Goal: Information Seeking & Learning: Understand process/instructions

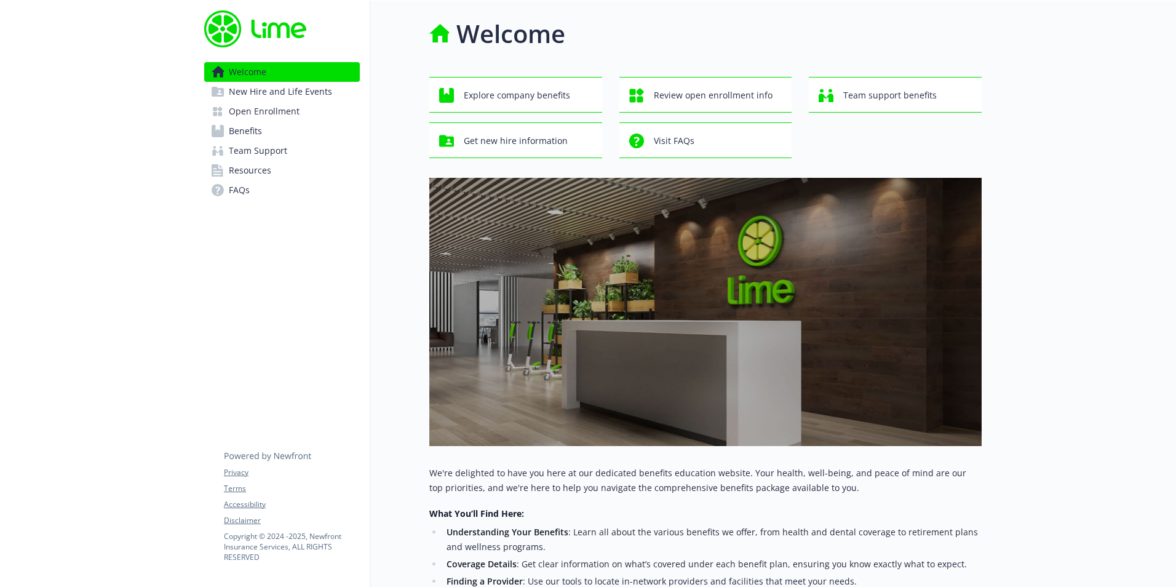
click at [264, 124] on link "Benefits" at bounding box center [282, 131] width 156 height 20
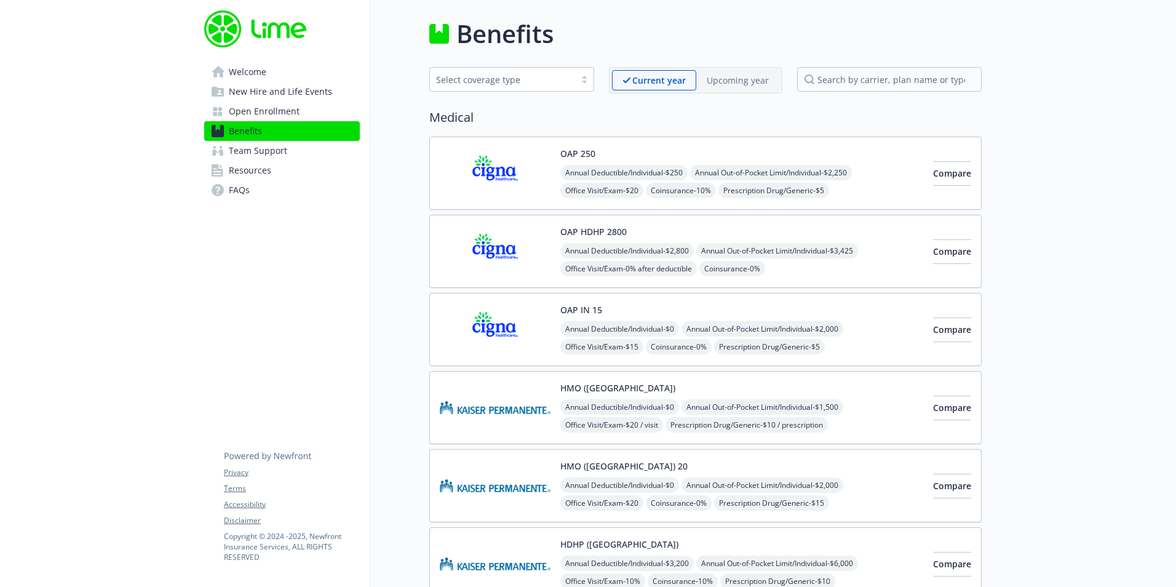
drag, startPoint x: 311, startPoint y: 84, endPoint x: 350, endPoint y: 132, distance: 62.5
click at [311, 84] on span "New Hire and Life Events" at bounding box center [280, 92] width 103 height 20
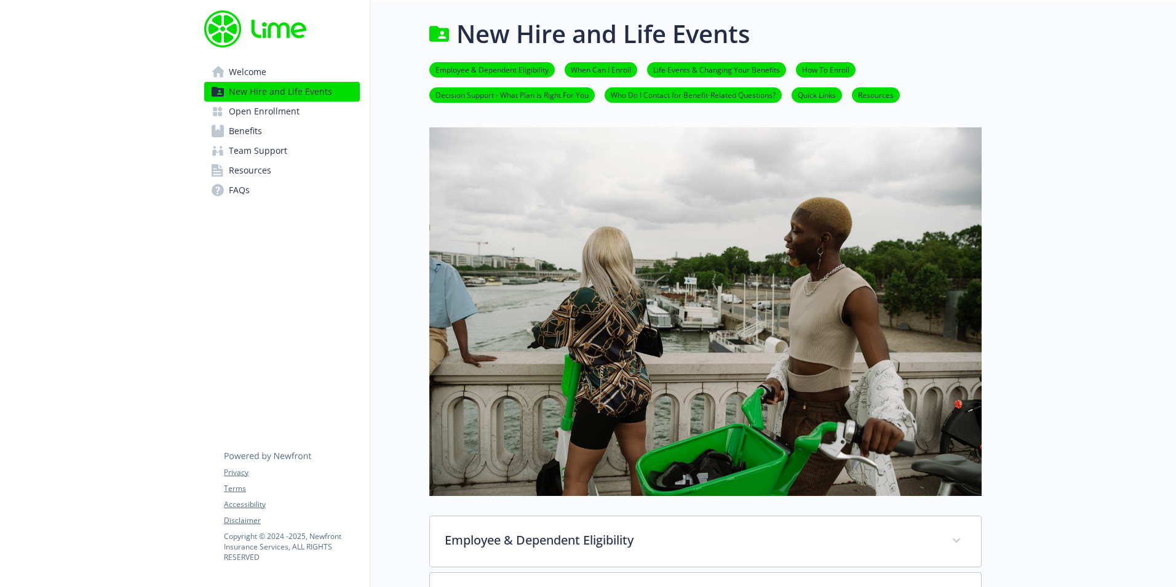
click at [232, 67] on span "Welcome" at bounding box center [248, 72] width 38 height 20
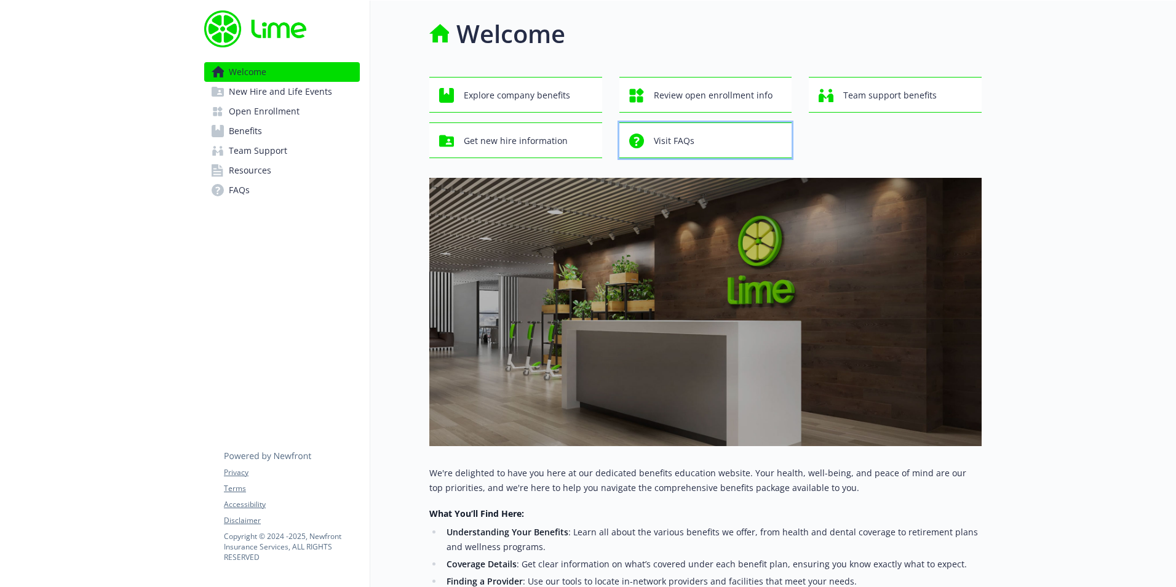
click at [710, 135] on div "Visit FAQs" at bounding box center [707, 140] width 157 height 23
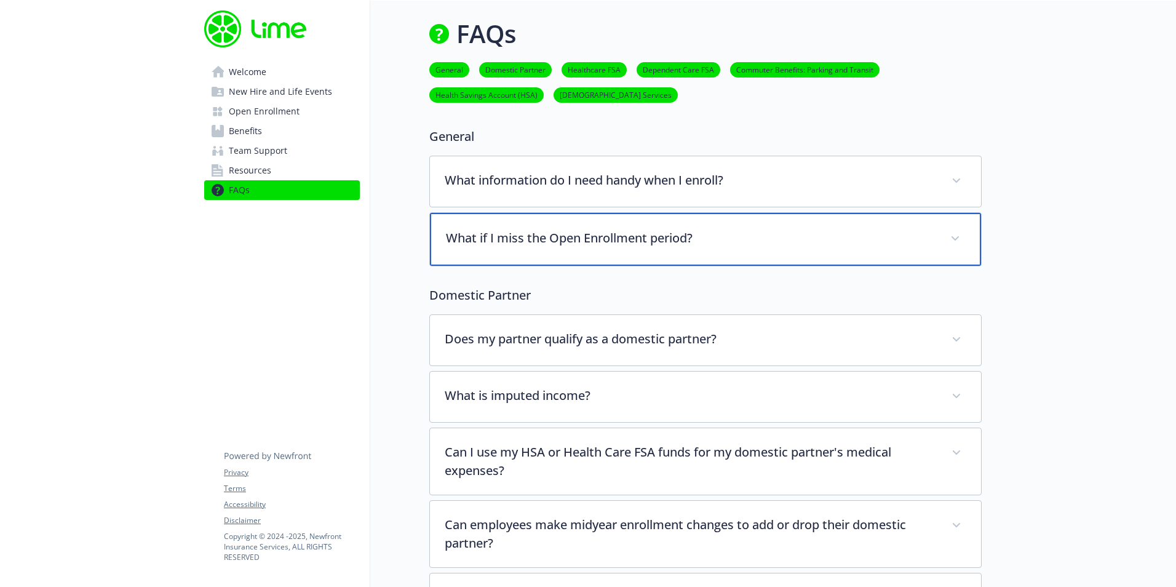
click at [596, 242] on p "What if I miss the Open Enrollment period?" at bounding box center [690, 238] width 489 height 18
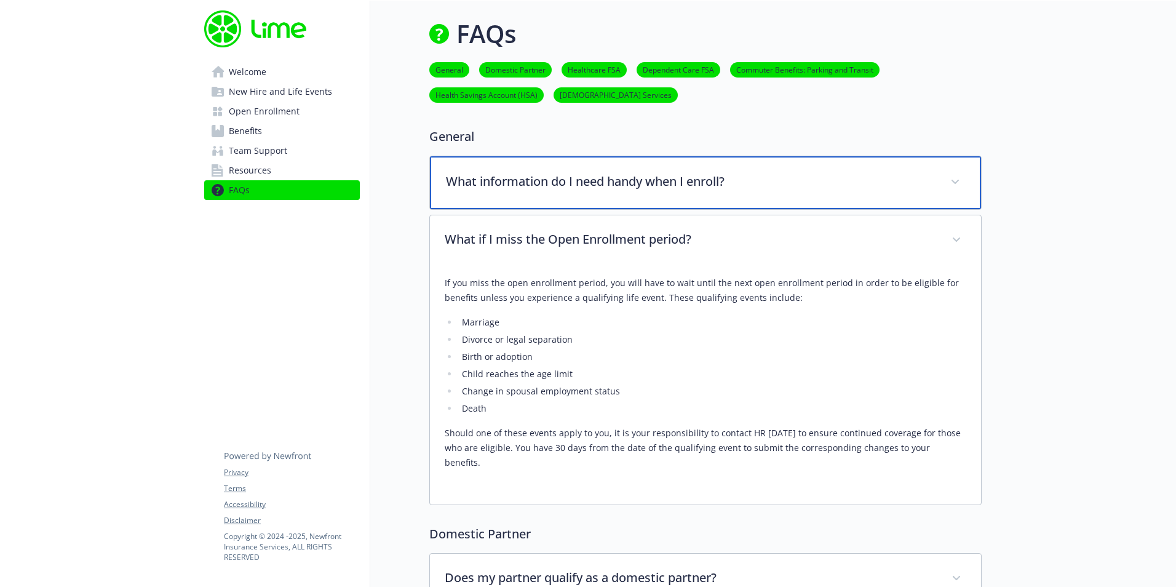
click at [592, 180] on p "What information do I need handy when I enroll?" at bounding box center [690, 181] width 489 height 18
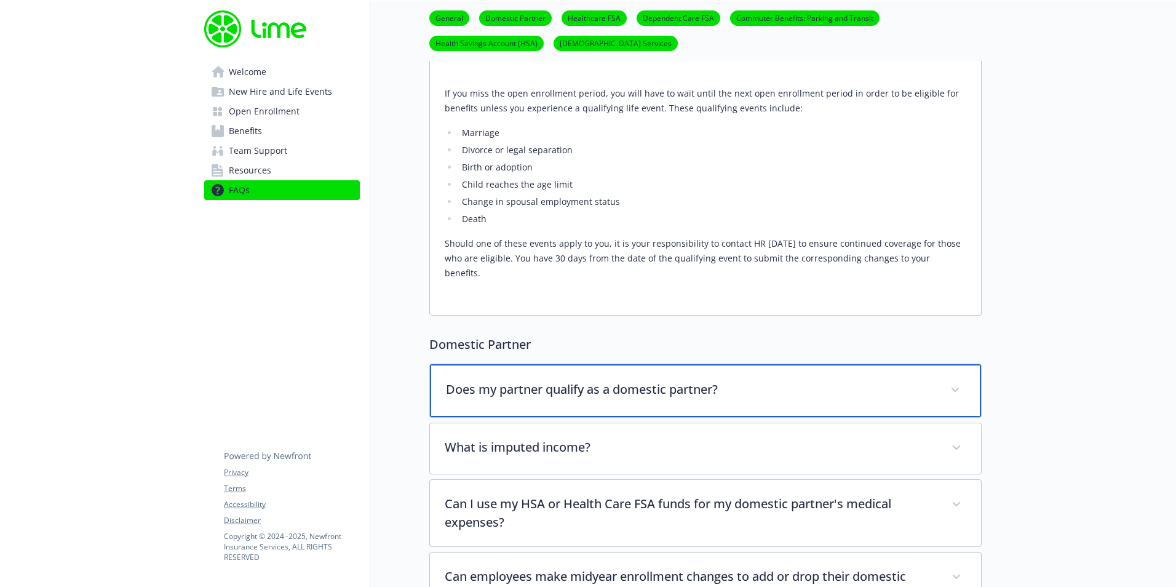
click at [589, 394] on p "Does my partner qualify as a domestic partner?" at bounding box center [690, 389] width 489 height 18
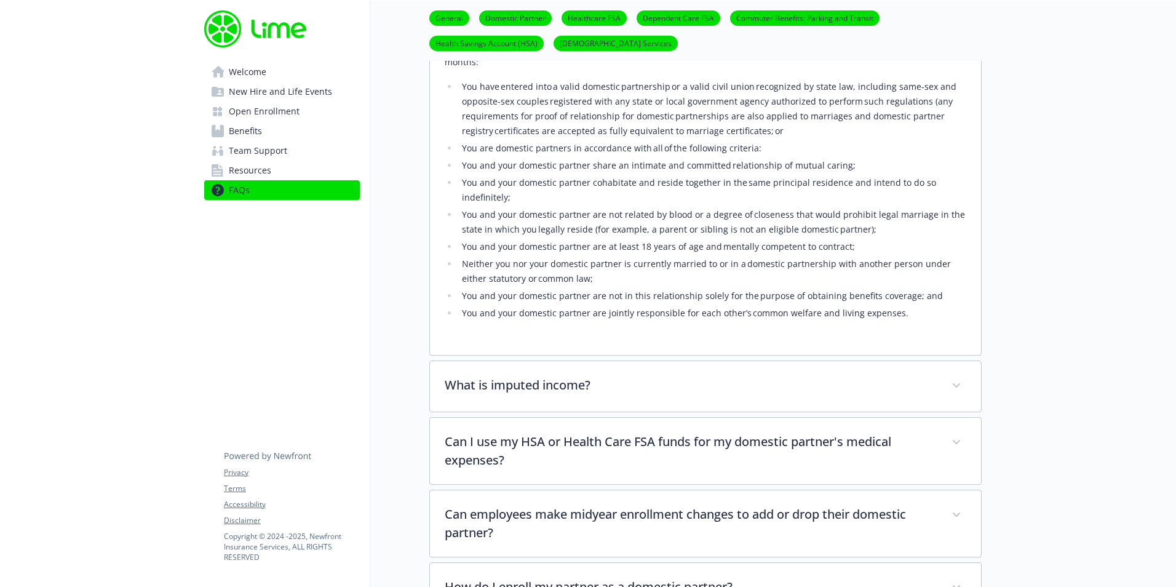
scroll to position [738, 0]
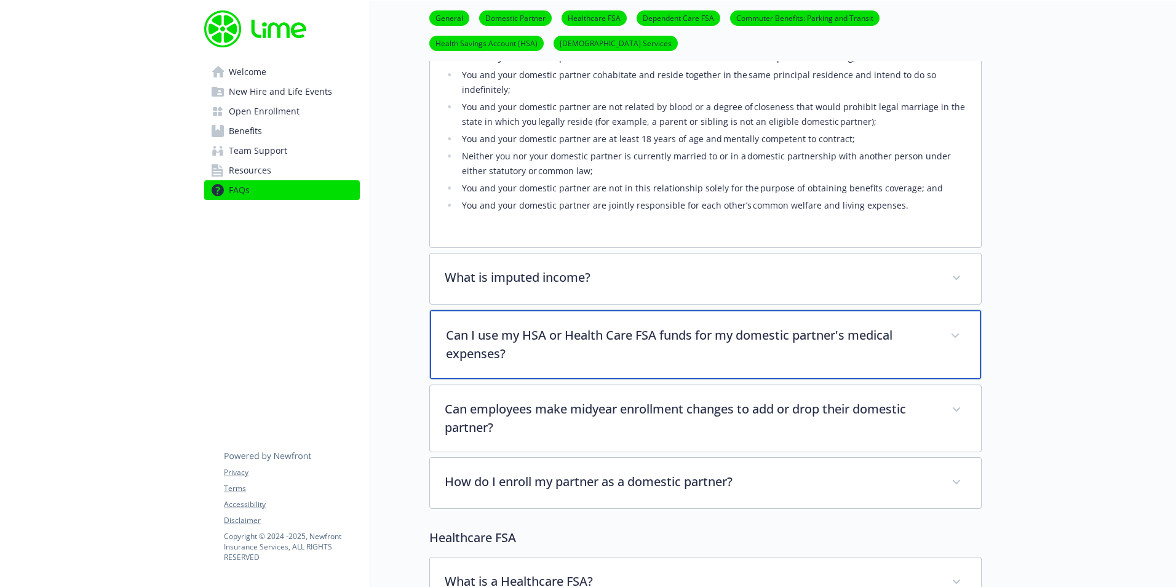
click at [560, 336] on p "Can I use my HSA or Health Care FSA funds for my domestic partner's medical exp…" at bounding box center [690, 344] width 489 height 37
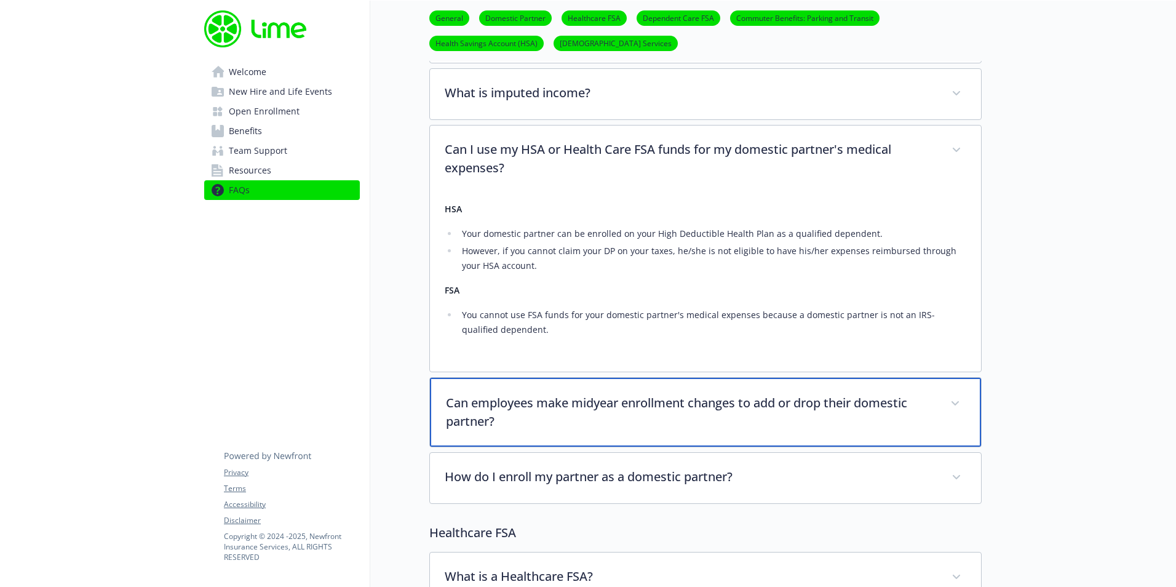
click at [575, 414] on div "Can employees make midyear enrollment changes to add or drop their domestic par…" at bounding box center [705, 412] width 551 height 69
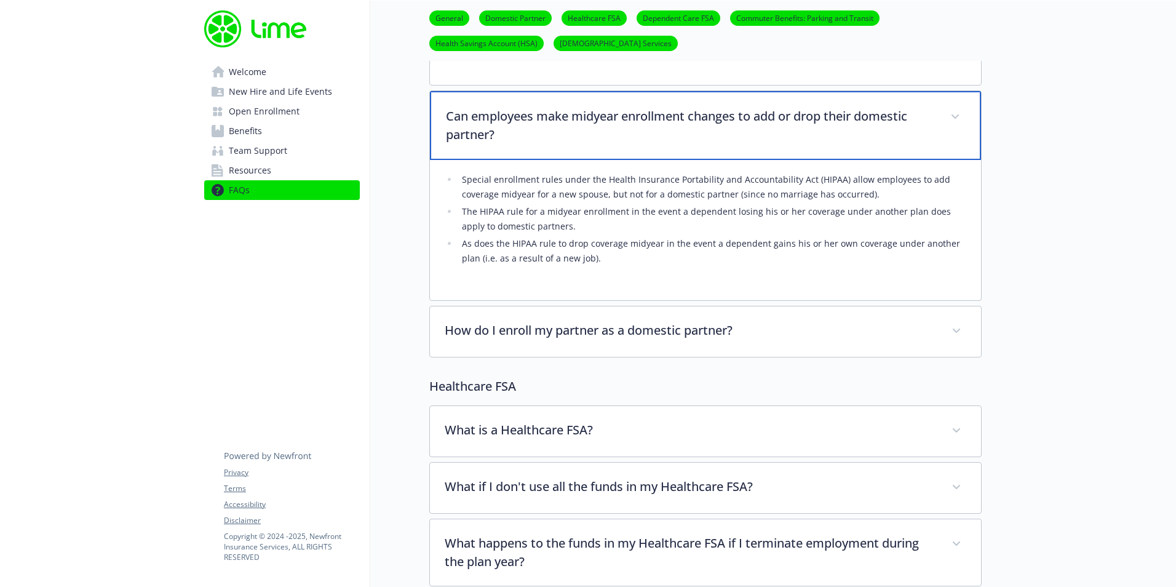
scroll to position [1353, 0]
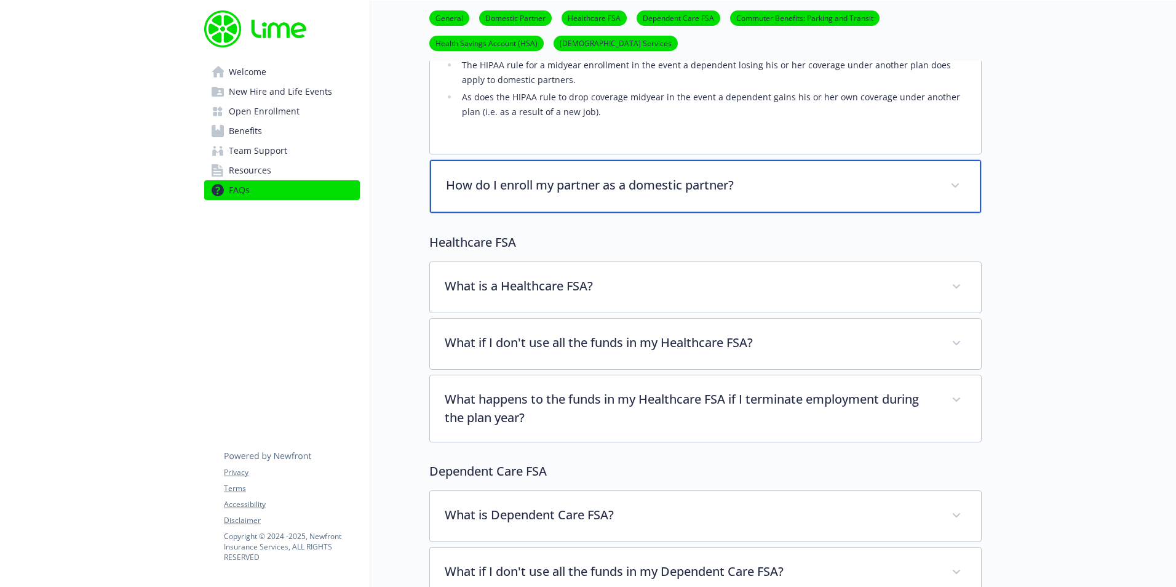
click at [569, 192] on p "How do I enroll my partner as a domestic partner?" at bounding box center [690, 185] width 489 height 18
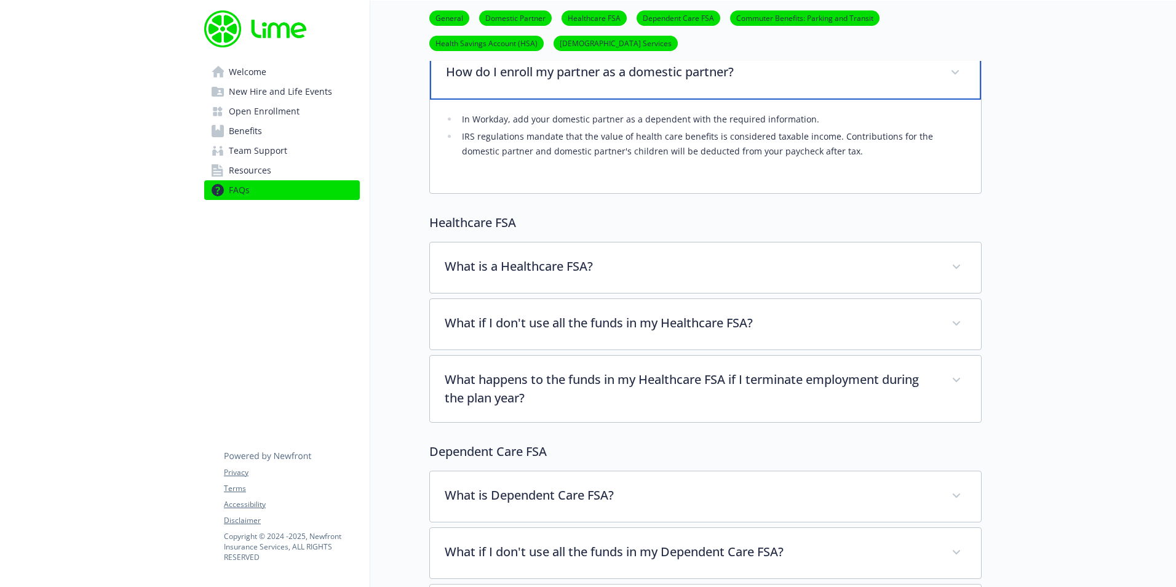
scroll to position [1599, 0]
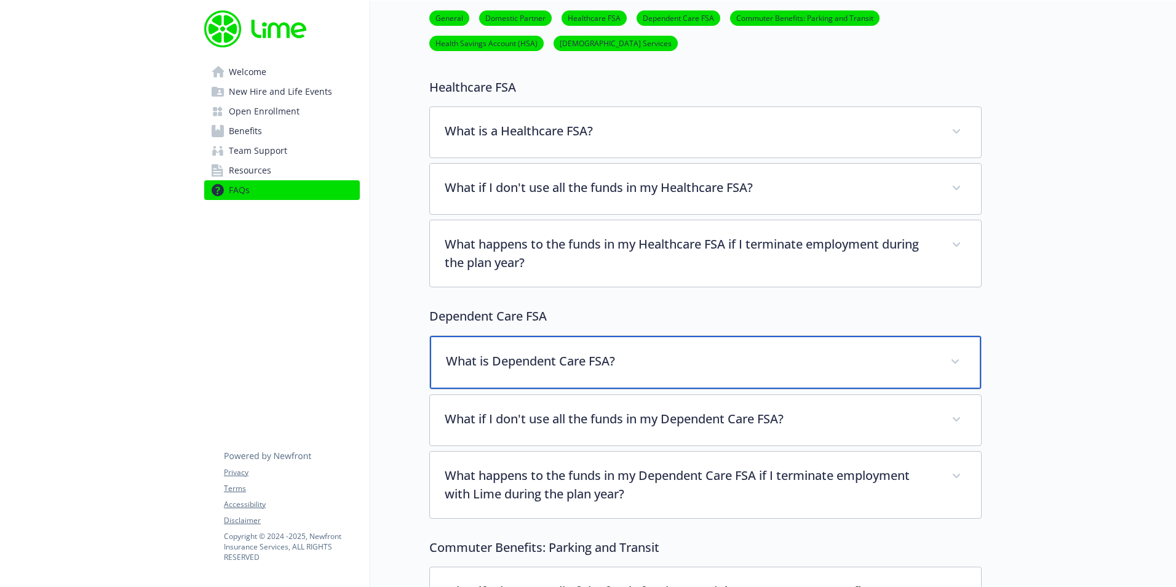
click at [581, 353] on p "What is Dependent Care FSA?" at bounding box center [690, 361] width 489 height 18
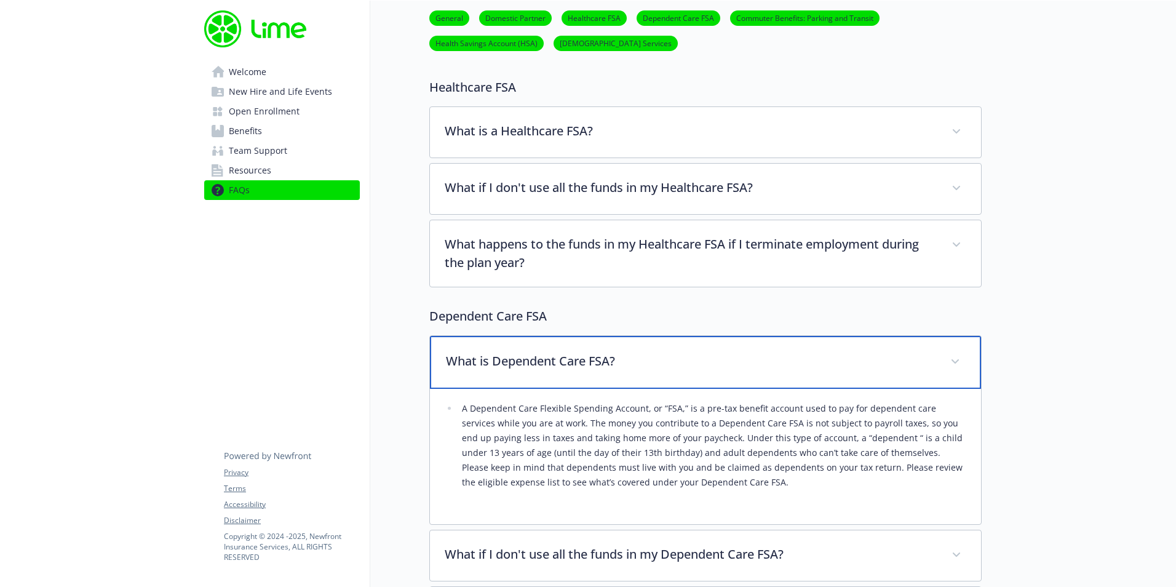
scroll to position [1845, 0]
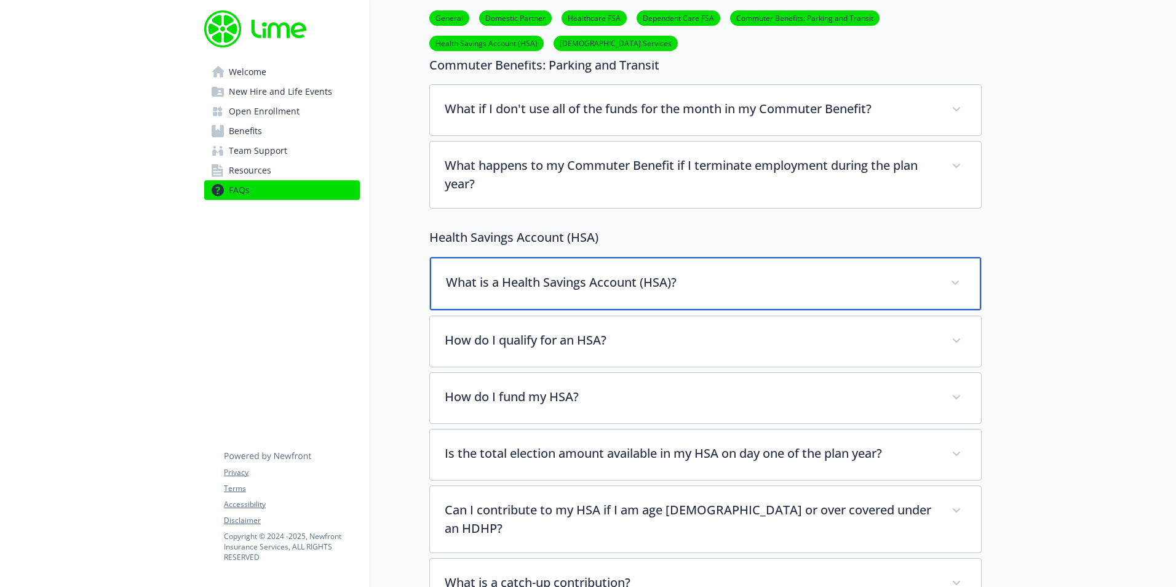
click at [595, 283] on p "What is a Health Savings Account (HSA)?" at bounding box center [690, 282] width 489 height 18
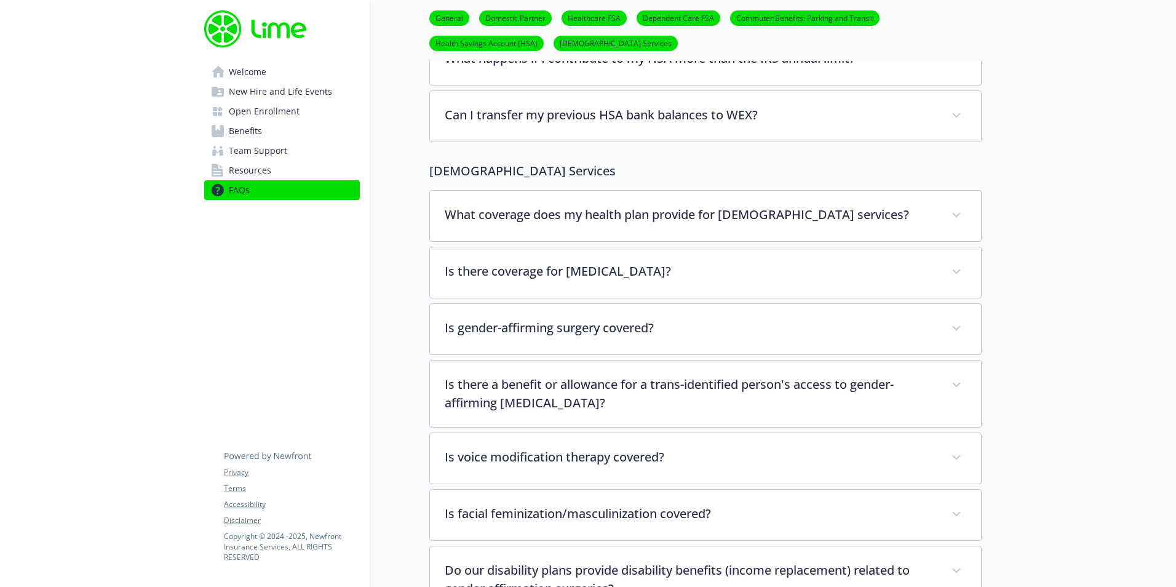
scroll to position [3935, 0]
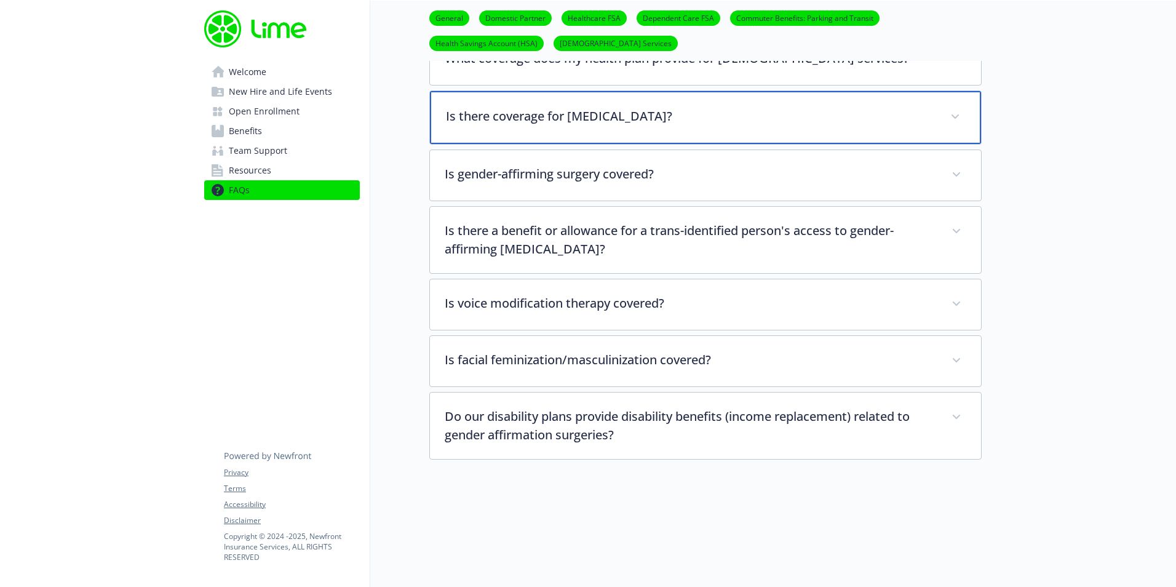
click at [605, 107] on p "Is there coverage for [MEDICAL_DATA]?" at bounding box center [690, 116] width 489 height 18
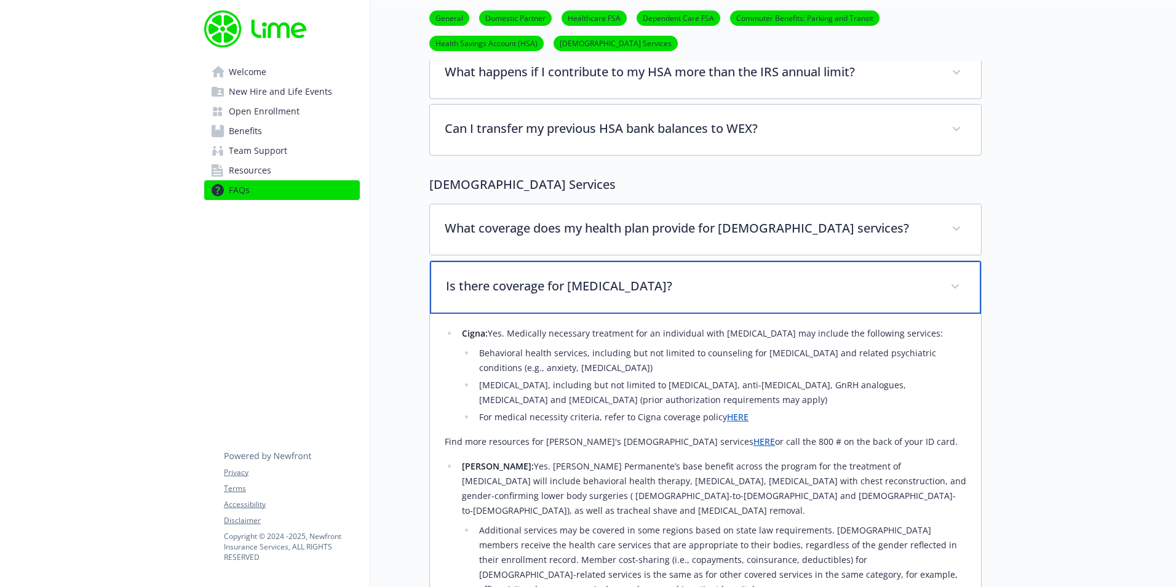
scroll to position [3751, 0]
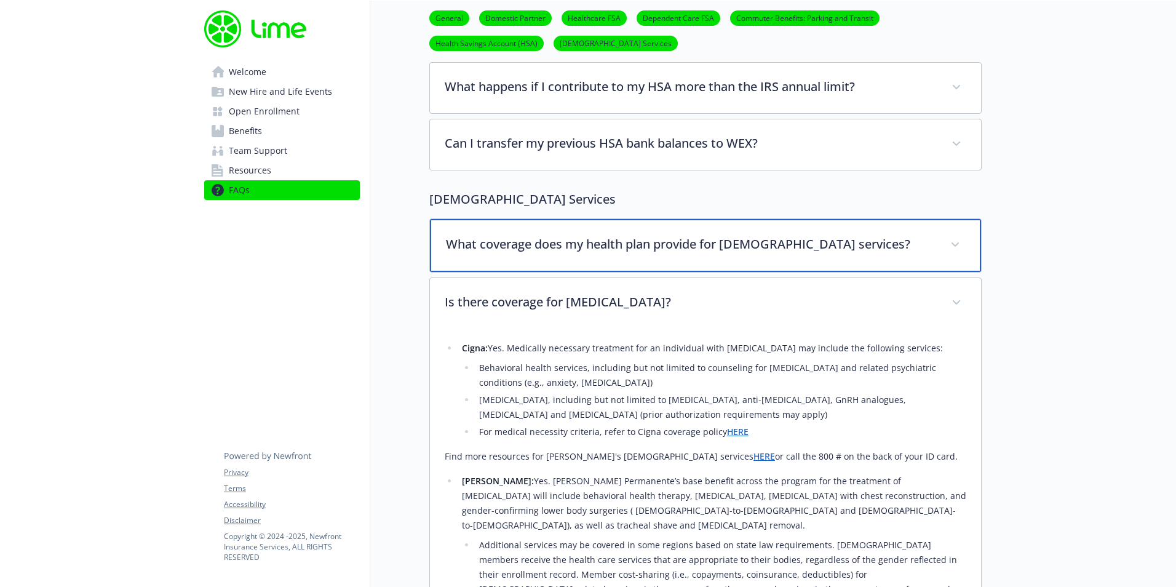
click at [611, 235] on p "What coverage does my health plan provide for [DEMOGRAPHIC_DATA] services?" at bounding box center [690, 244] width 489 height 18
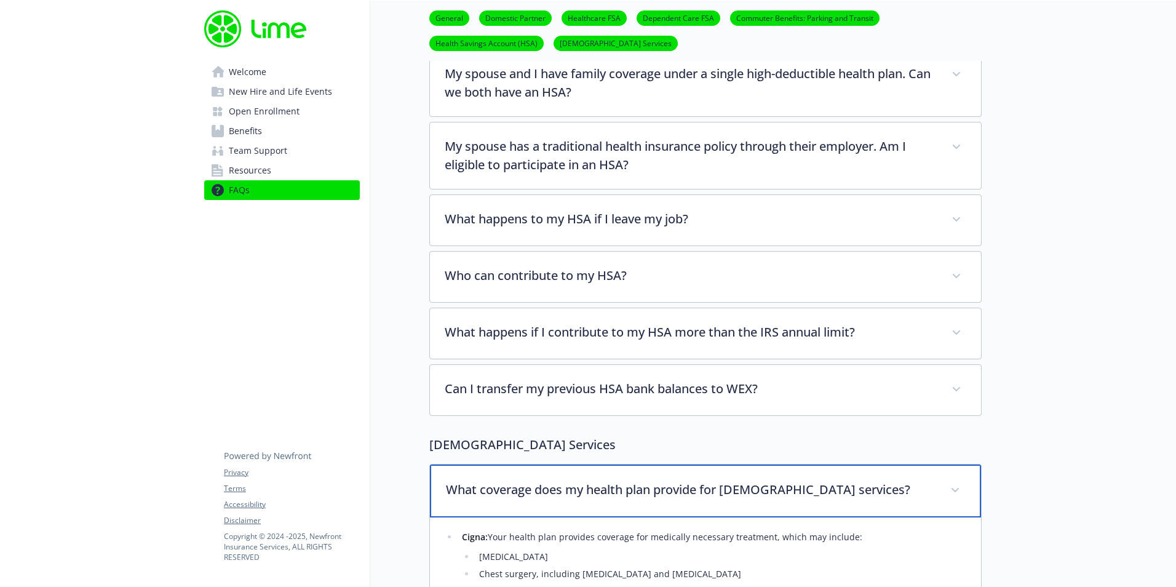
scroll to position [3505, 0]
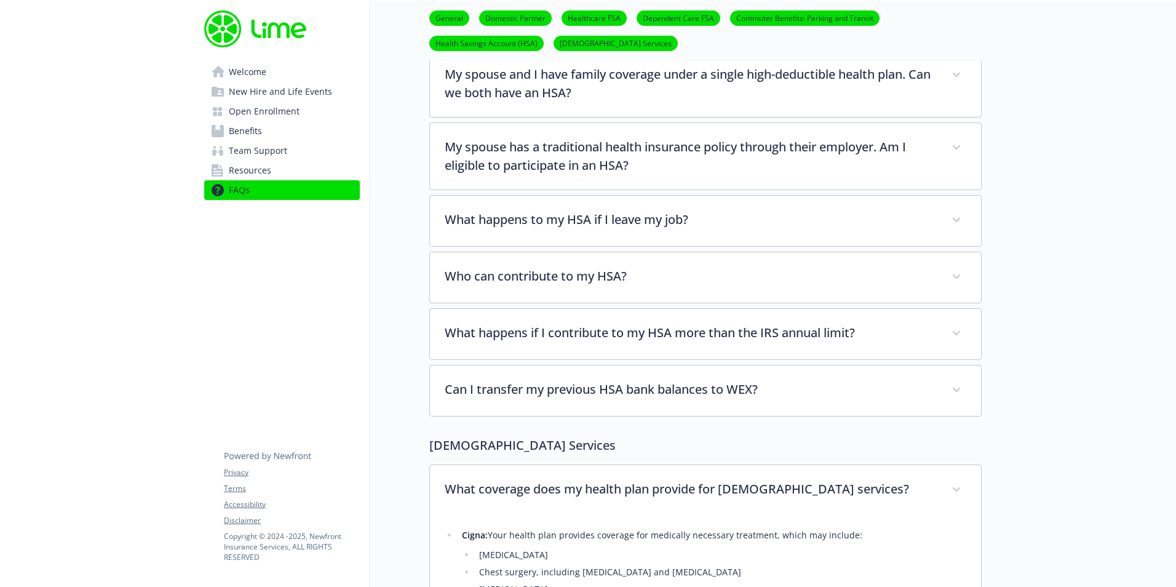
click at [242, 75] on span "Welcome" at bounding box center [248, 72] width 38 height 20
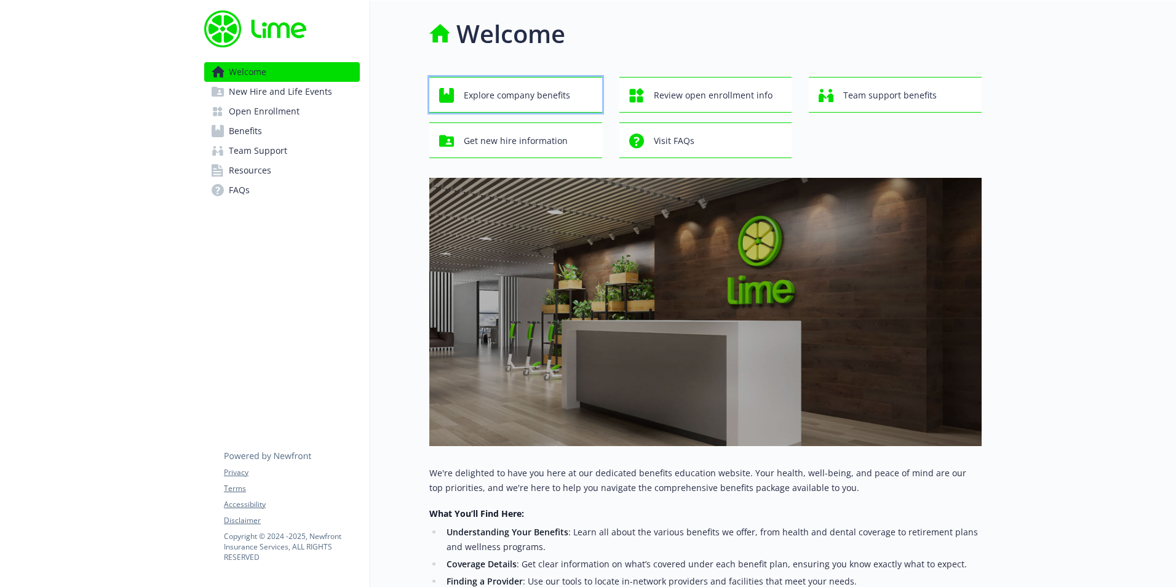
click at [547, 90] on span "Explore company benefits" at bounding box center [517, 95] width 106 height 23
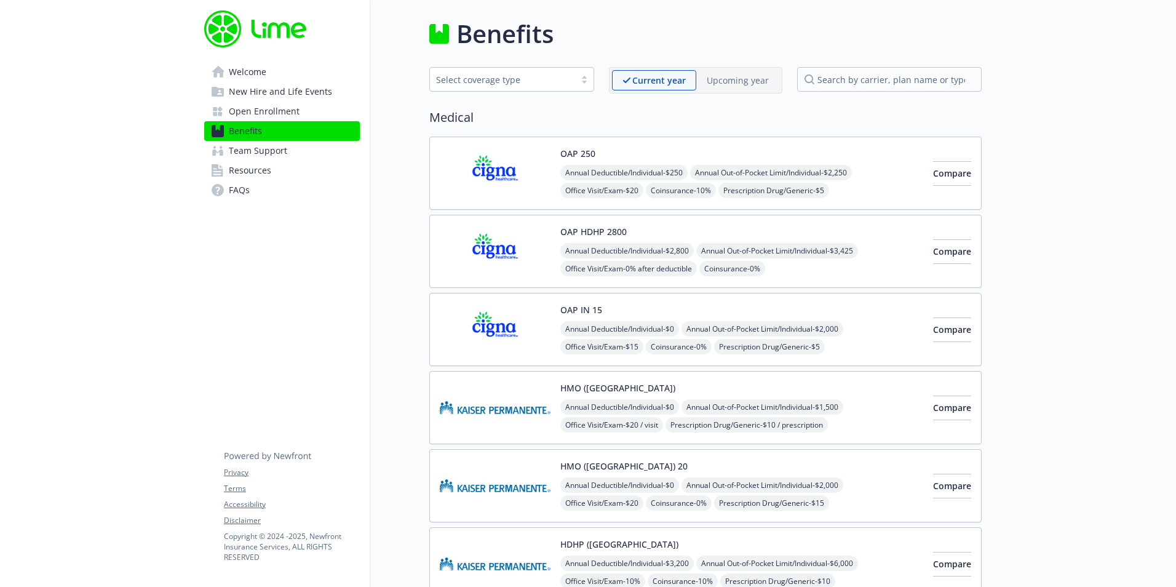
click at [284, 96] on span "New Hire and Life Events" at bounding box center [280, 92] width 103 height 20
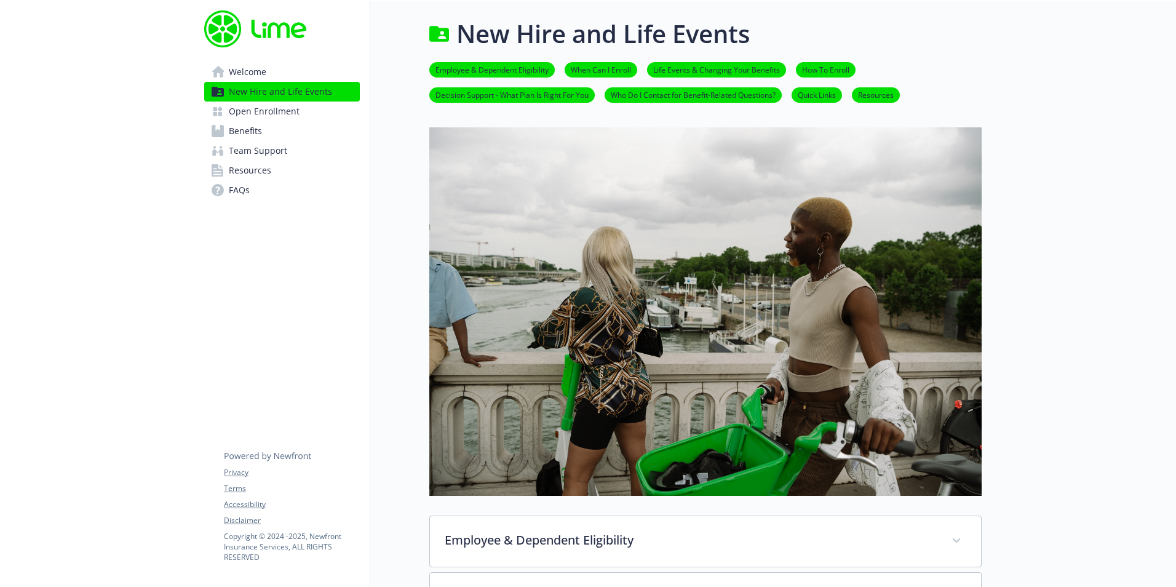
click at [284, 105] on span "Open Enrollment" at bounding box center [264, 111] width 71 height 20
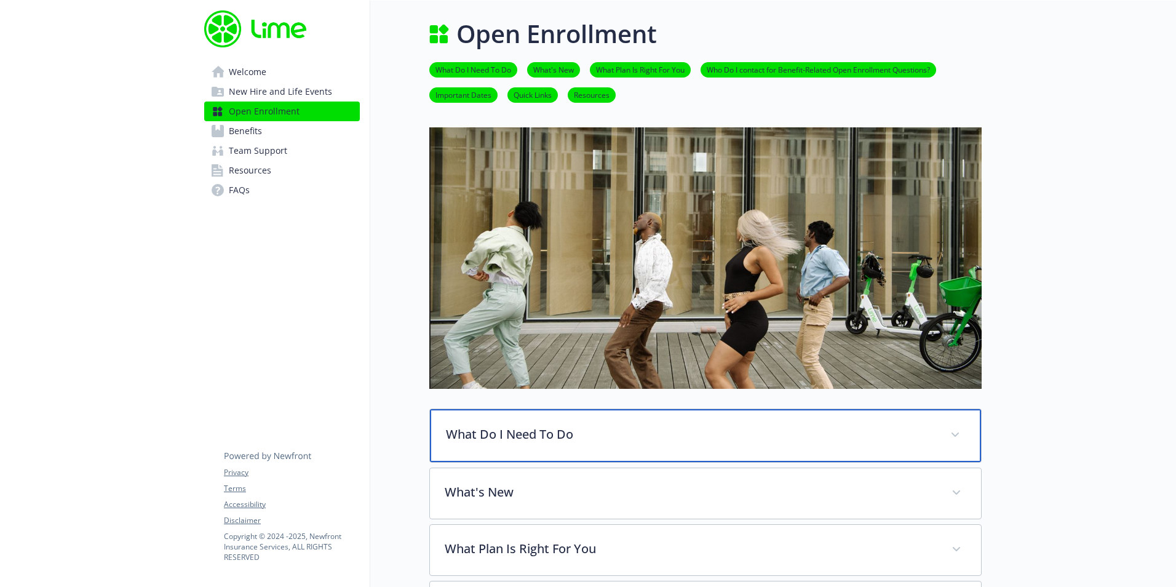
click at [547, 414] on p "What Do I Need To Do" at bounding box center [690, 434] width 489 height 18
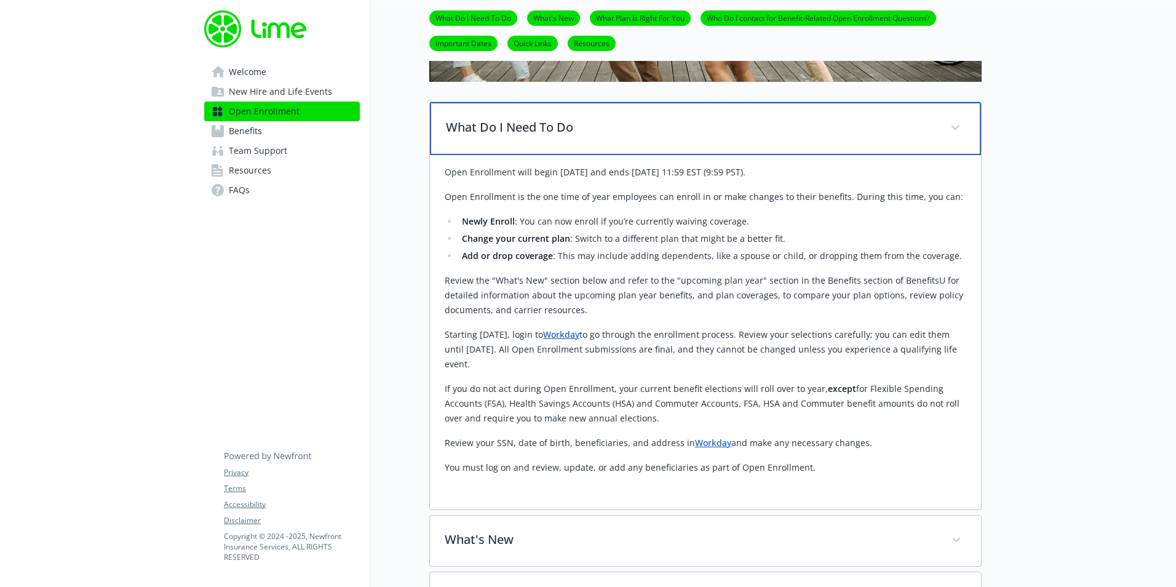
scroll to position [307, 0]
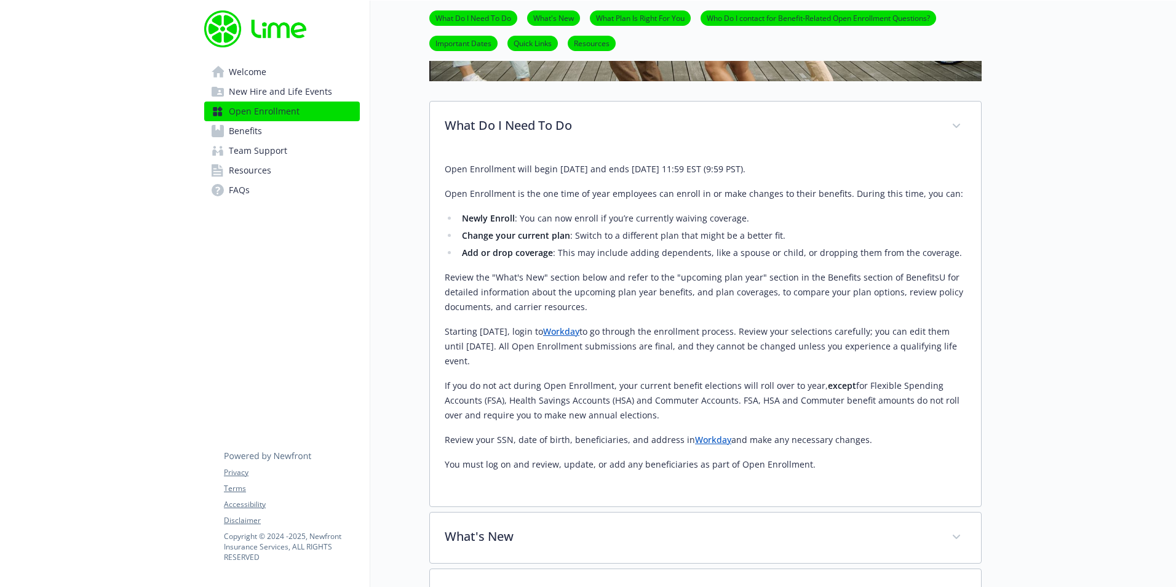
click at [579, 335] on link "Workday" at bounding box center [561, 331] width 36 height 12
